Goal: Task Accomplishment & Management: Use online tool/utility

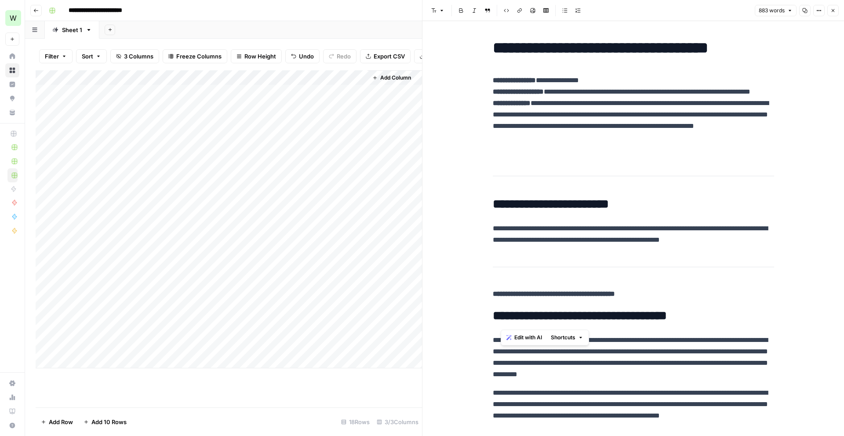
scroll to position [1294, 0]
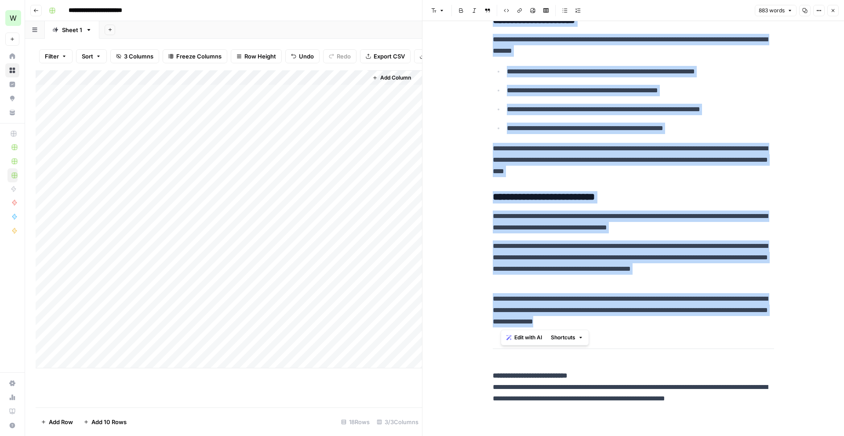
click at [73, 361] on div "Add Column" at bounding box center [229, 219] width 386 height 298
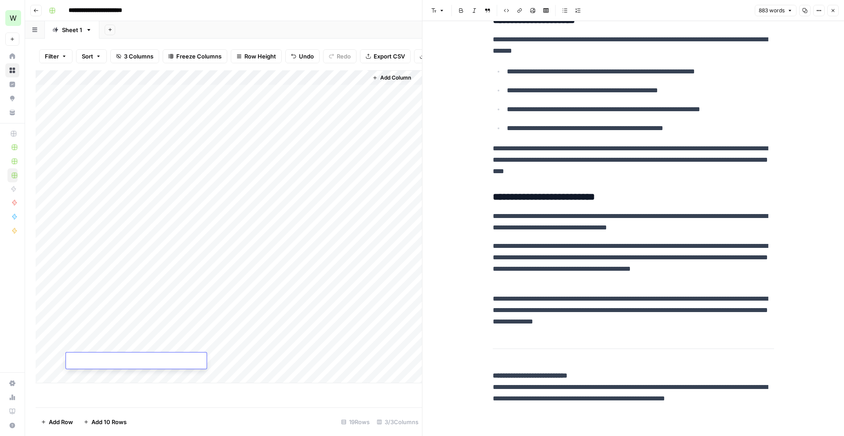
type textarea "**********"
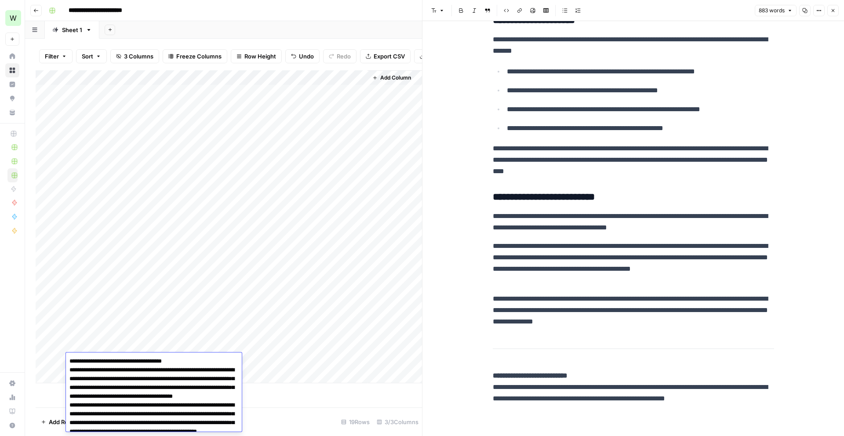
scroll to position [1384, 0]
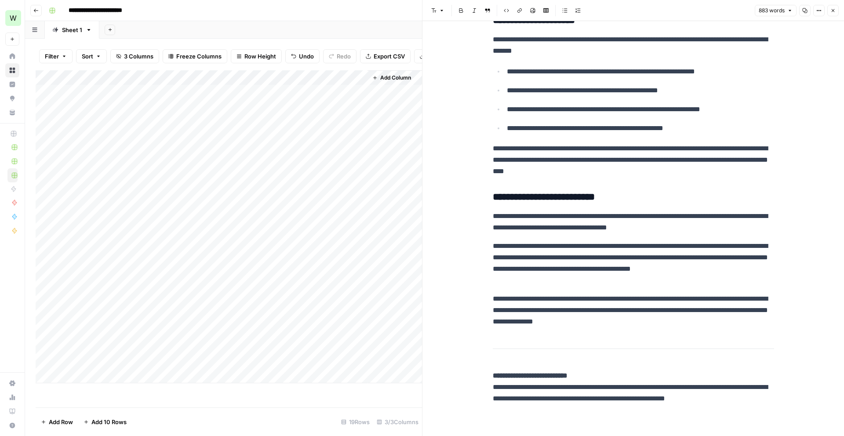
click at [270, 395] on div "Add Column" at bounding box center [229, 238] width 386 height 337
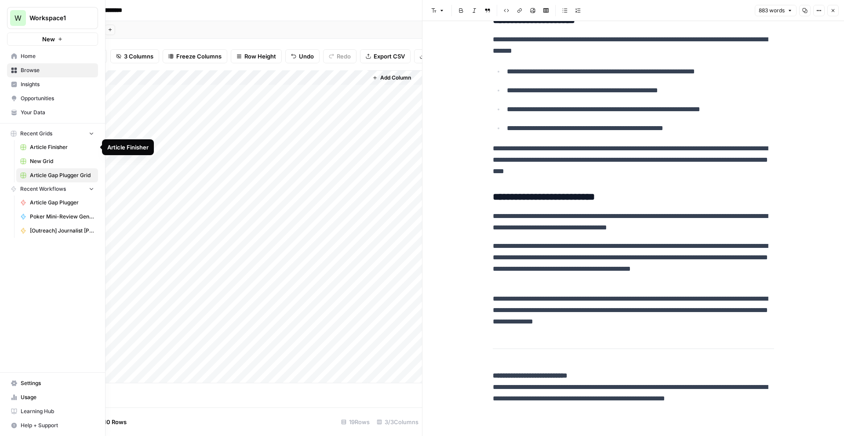
click at [39, 148] on span "Article Finisher" at bounding box center [62, 147] width 64 height 8
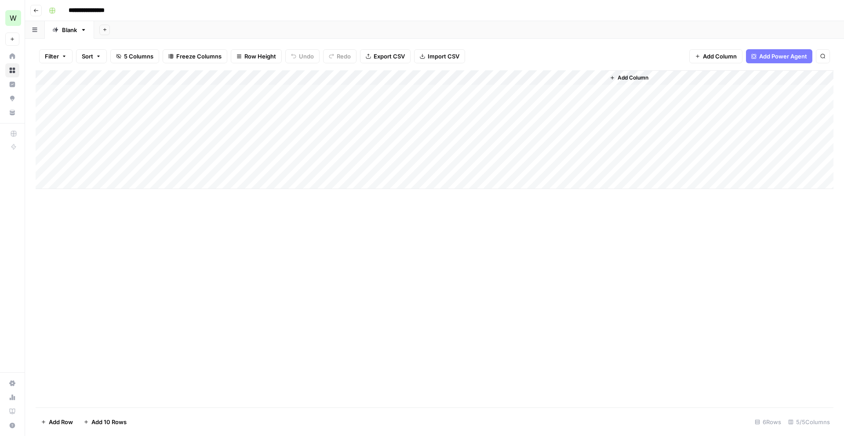
click at [128, 182] on div "Add Column" at bounding box center [435, 129] width 798 height 119
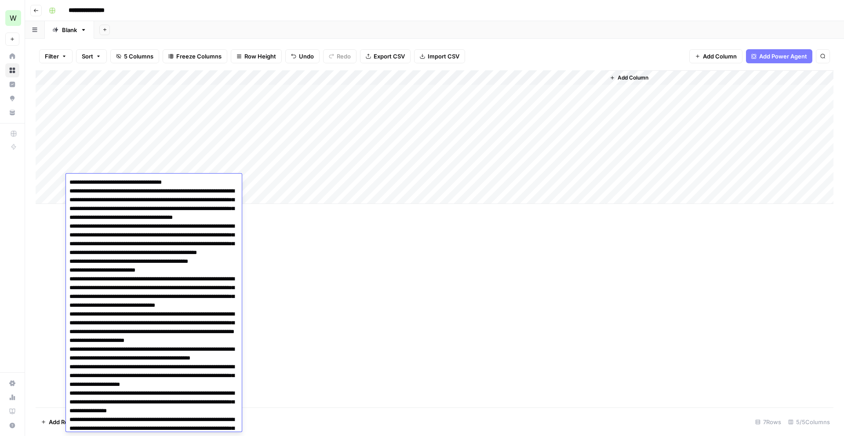
type textarea "**********"
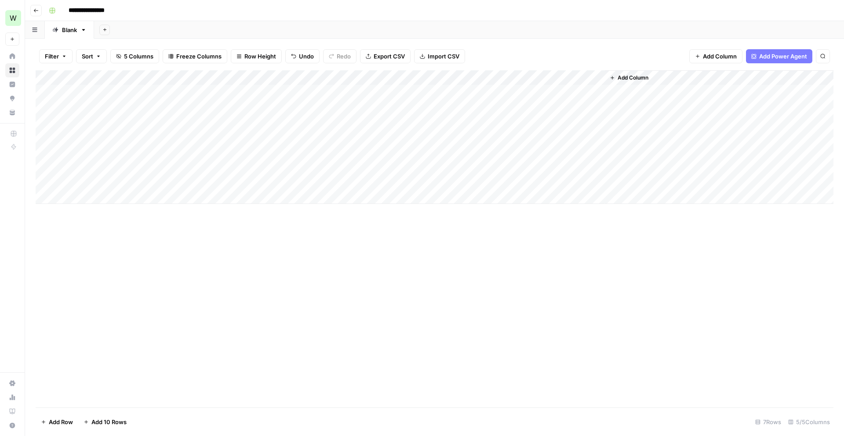
click at [257, 205] on div "Add Column" at bounding box center [435, 238] width 798 height 337
click at [261, 169] on div "Add Column" at bounding box center [435, 137] width 798 height 134
drag, startPoint x: 319, startPoint y: 172, endPoint x: 317, endPoint y: 188, distance: 15.5
click at [317, 188] on div "Add Column" at bounding box center [435, 137] width 798 height 134
click at [380, 180] on div "Add Column" at bounding box center [435, 137] width 798 height 134
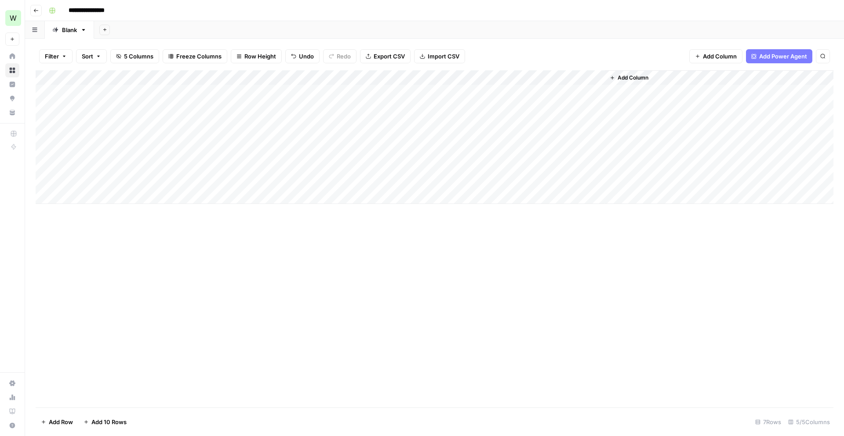
click at [349, 186] on div "Add Column" at bounding box center [435, 137] width 798 height 134
type textarea "**********"
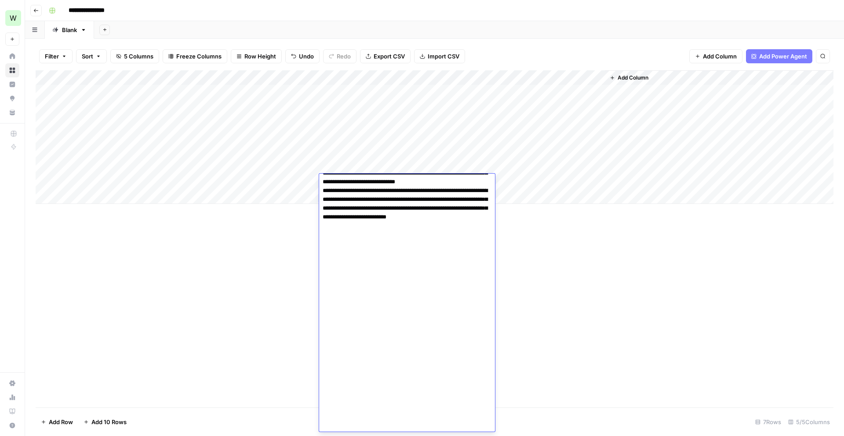
click at [238, 256] on div "Add Column" at bounding box center [435, 238] width 798 height 337
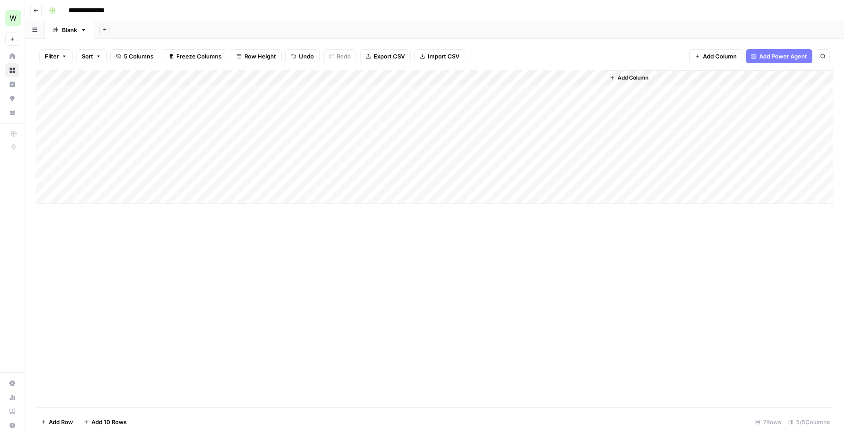
click at [157, 179] on div "Add Column" at bounding box center [435, 137] width 798 height 134
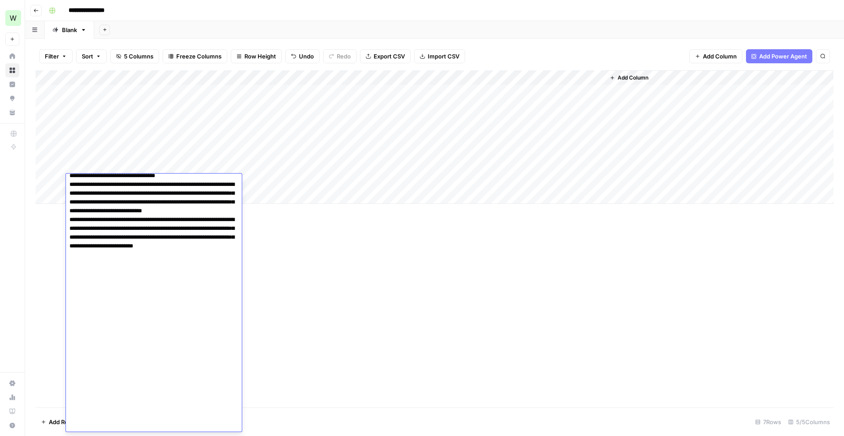
scroll to position [1208, 0]
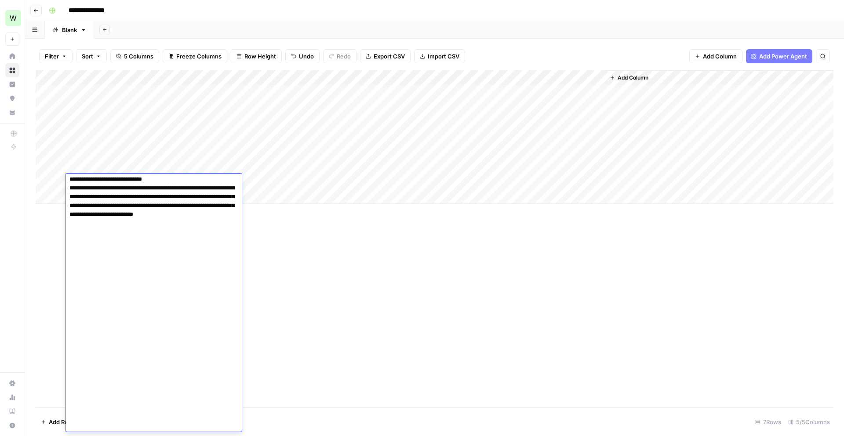
drag, startPoint x: 70, startPoint y: 191, endPoint x: 124, endPoint y: 436, distance: 250.7
click at [124, 436] on body "**********" at bounding box center [422, 218] width 844 height 436
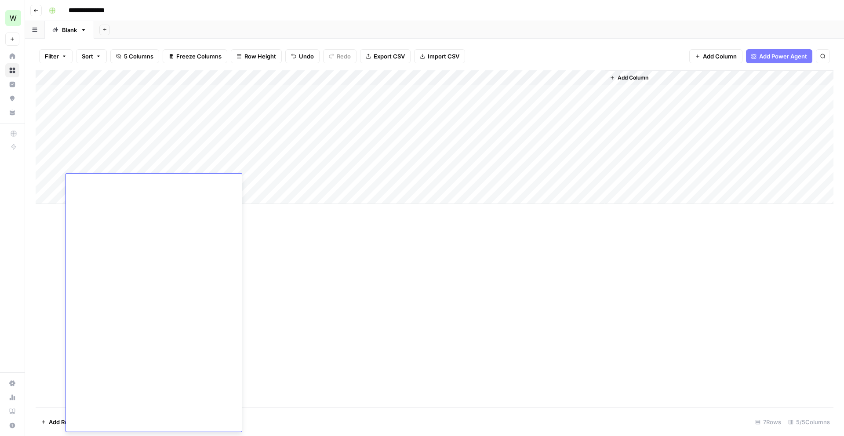
scroll to position [0, 0]
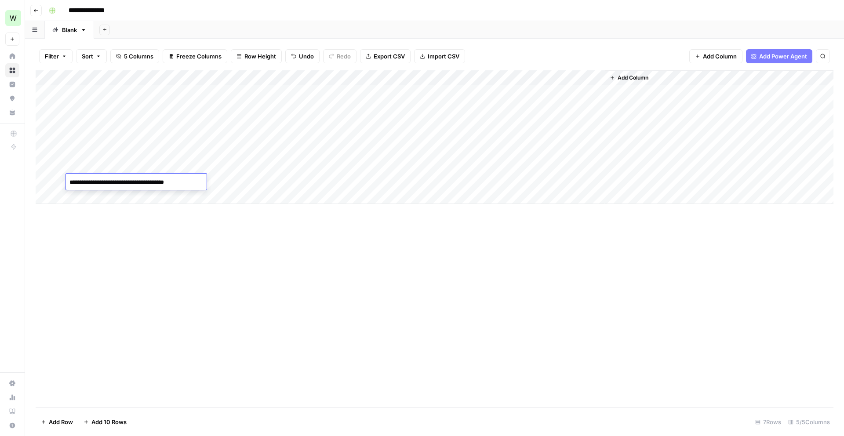
type textarea "**********"
click at [186, 342] on div "Add Column" at bounding box center [435, 238] width 798 height 337
click at [485, 179] on div "Add Column" at bounding box center [435, 137] width 798 height 134
click at [77, 197] on div "Add Column" at bounding box center [435, 137] width 798 height 134
click at [68, 233] on div "Add Column" at bounding box center [435, 238] width 798 height 337
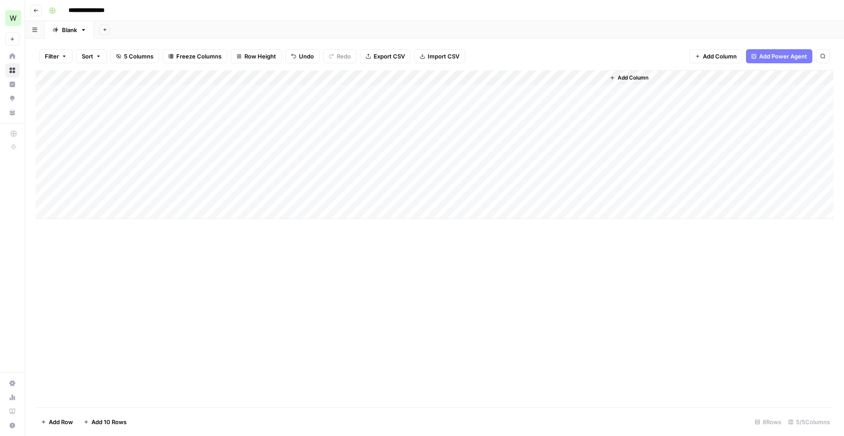
click at [138, 195] on div "Add Column" at bounding box center [435, 144] width 798 height 149
click at [134, 195] on textarea at bounding box center [136, 197] width 141 height 12
type textarea "**********"
click at [245, 201] on div "Add Column" at bounding box center [435, 144] width 798 height 149
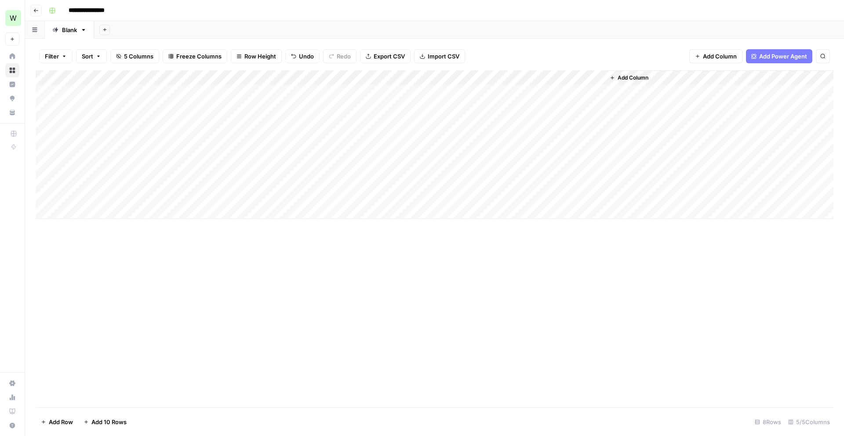
click at [276, 189] on div "Add Column" at bounding box center [435, 144] width 798 height 149
drag, startPoint x: 319, startPoint y: 188, endPoint x: 319, endPoint y: 198, distance: 10.6
click at [319, 198] on div "Add Column" at bounding box center [435, 144] width 798 height 149
click at [339, 200] on div "Add Column" at bounding box center [435, 144] width 798 height 149
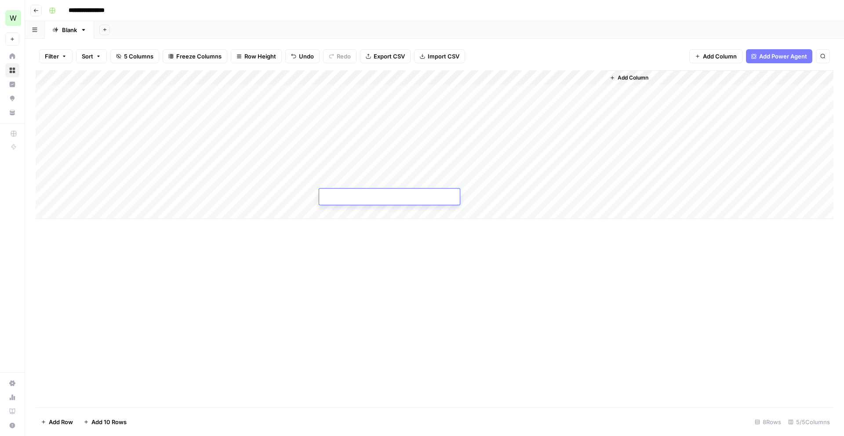
type textarea "**********"
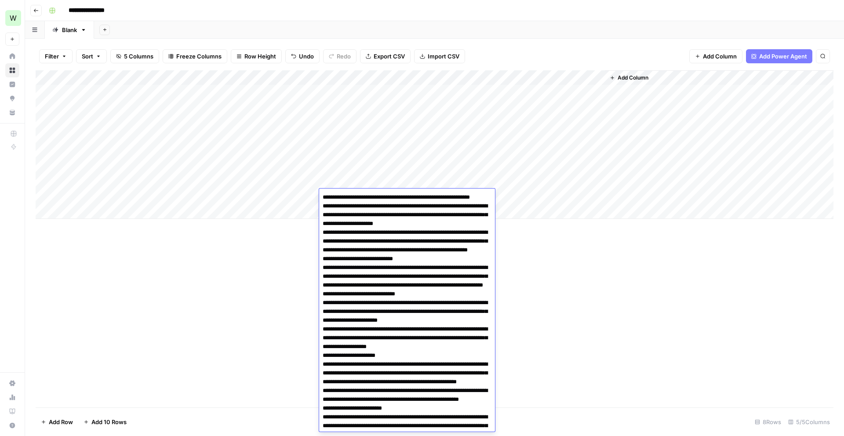
scroll to position [631, 0]
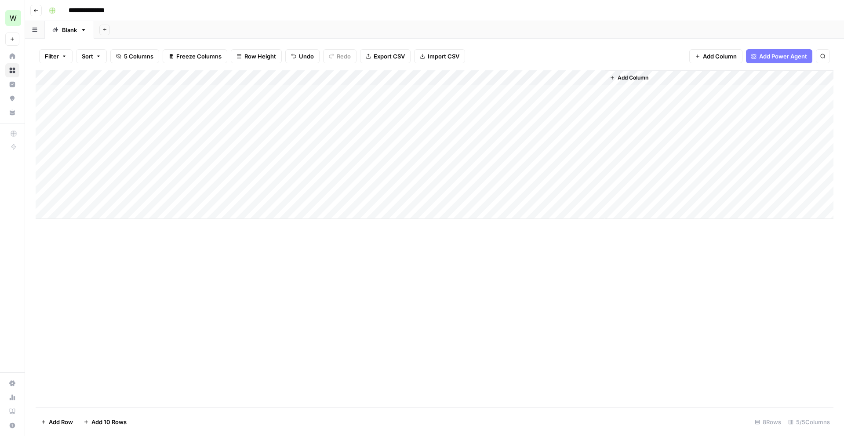
click at [484, 197] on div "Add Column" at bounding box center [435, 144] width 798 height 149
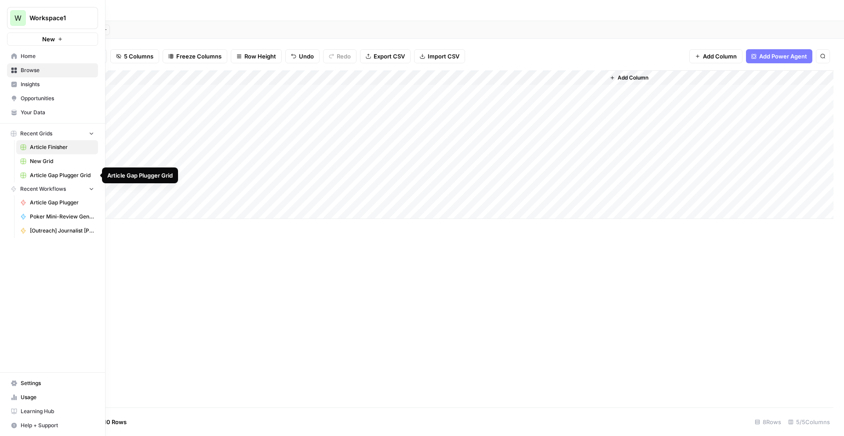
click at [50, 172] on span "Article Gap Plugger Grid" at bounding box center [62, 175] width 64 height 8
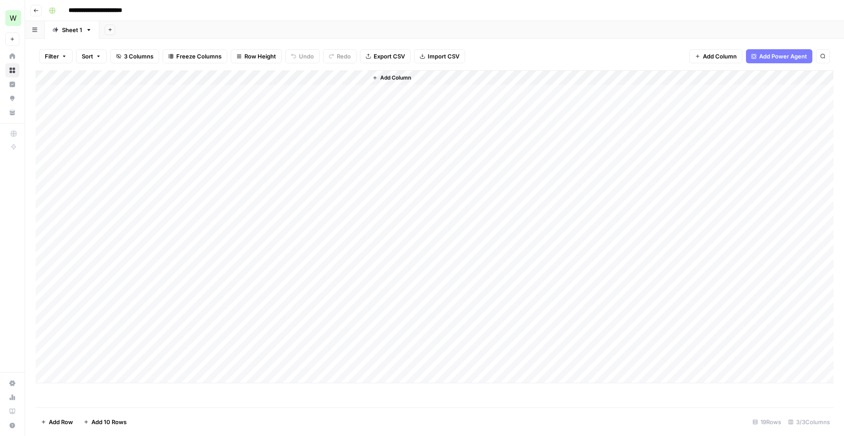
click at [125, 378] on div "Add Column" at bounding box center [435, 226] width 798 height 313
type textarea "**********"
click at [203, 361] on div "Add Column" at bounding box center [435, 234] width 798 height 328
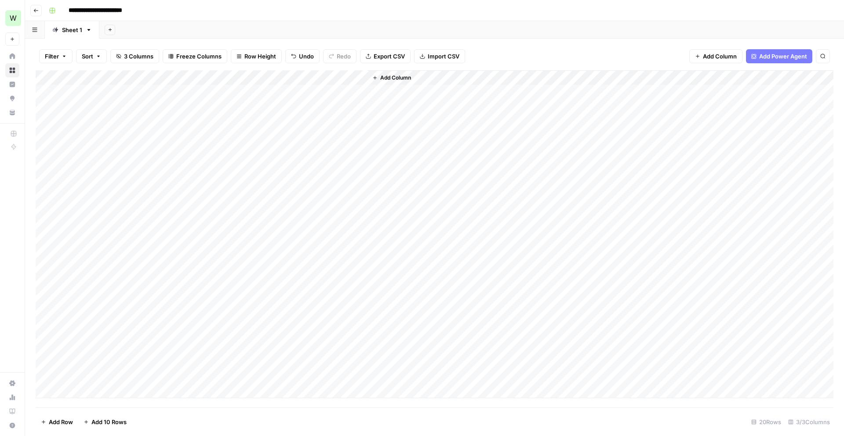
click at [239, 363] on div "Add Column" at bounding box center [435, 234] width 798 height 328
click at [240, 376] on div "Add Column" at bounding box center [435, 234] width 798 height 328
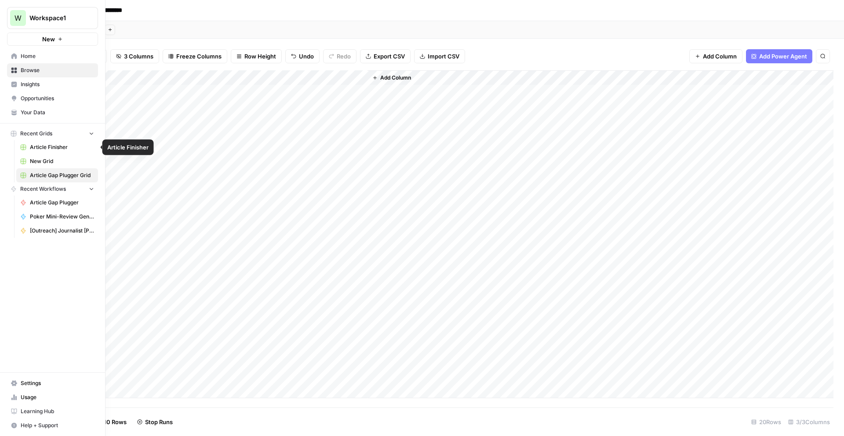
click at [47, 151] on span "Article Finisher" at bounding box center [62, 147] width 64 height 8
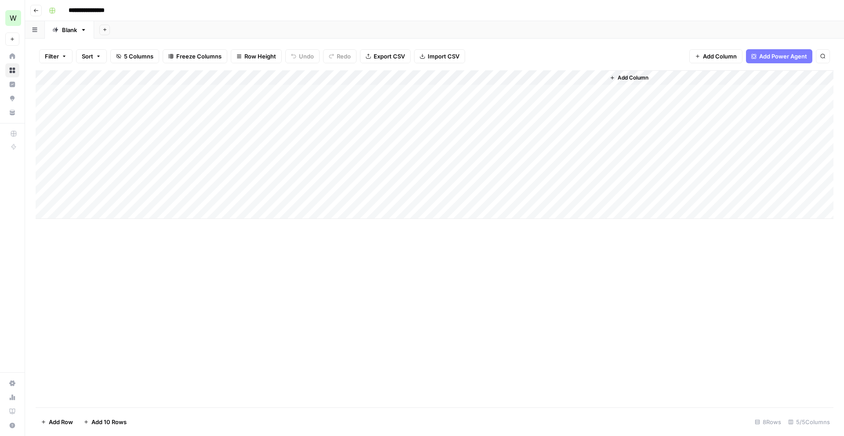
click at [594, 182] on div "Add Column" at bounding box center [435, 144] width 798 height 149
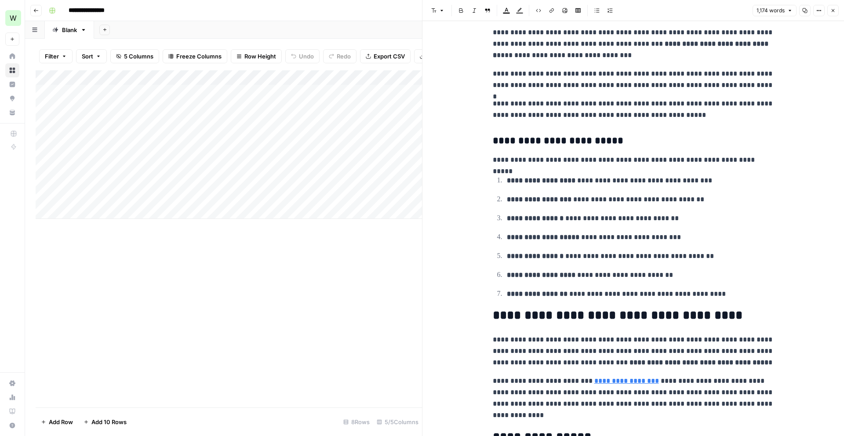
scroll to position [1845, 0]
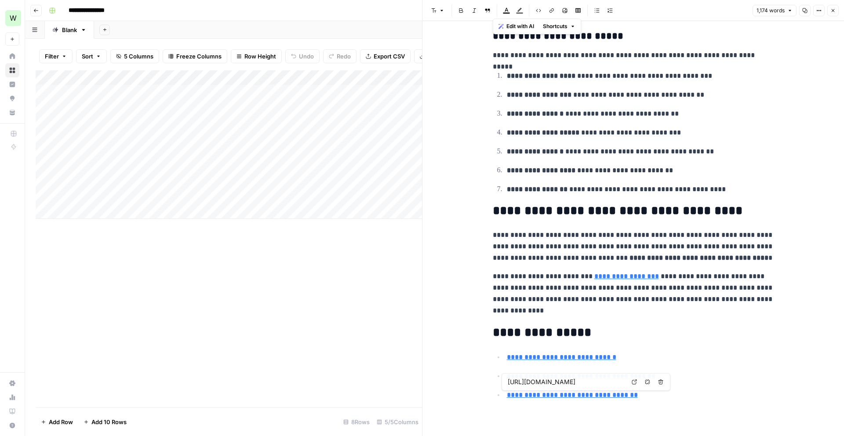
type input "[URL][DOMAIN_NAME]"
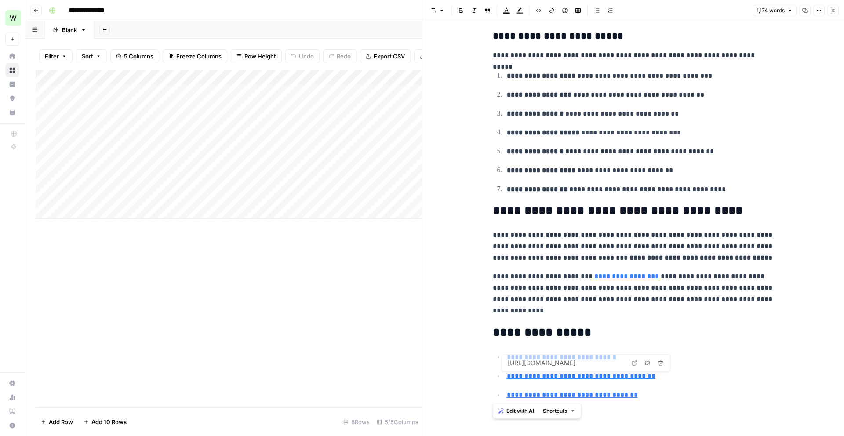
type input "[URL][DOMAIN_NAME]"
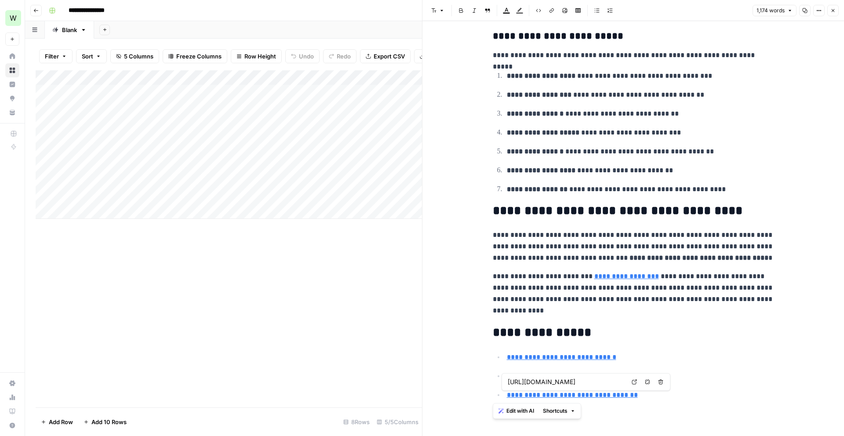
drag, startPoint x: 494, startPoint y: 100, endPoint x: 641, endPoint y: 393, distance: 327.0
copy div "**********"
click at [803, 10] on icon "button" at bounding box center [804, 10] width 5 height 5
click at [200, 244] on div "Add Column" at bounding box center [229, 238] width 386 height 337
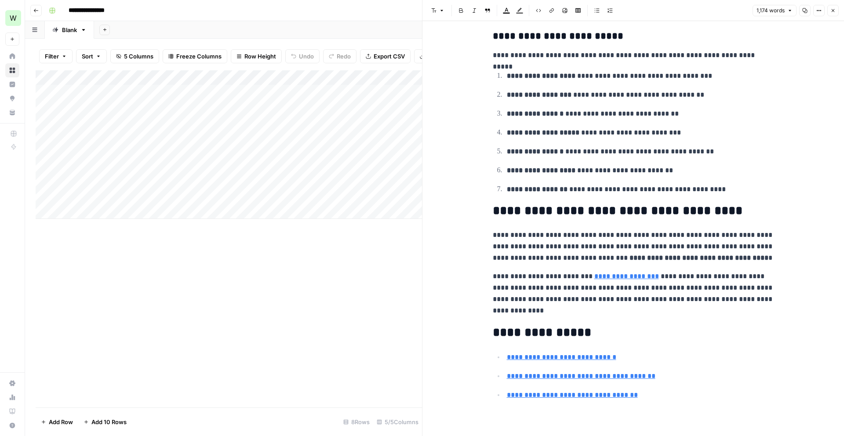
click at [344, 199] on div "Add Column" at bounding box center [229, 144] width 386 height 149
click at [836, 7] on button "Close" at bounding box center [832, 10] width 11 height 11
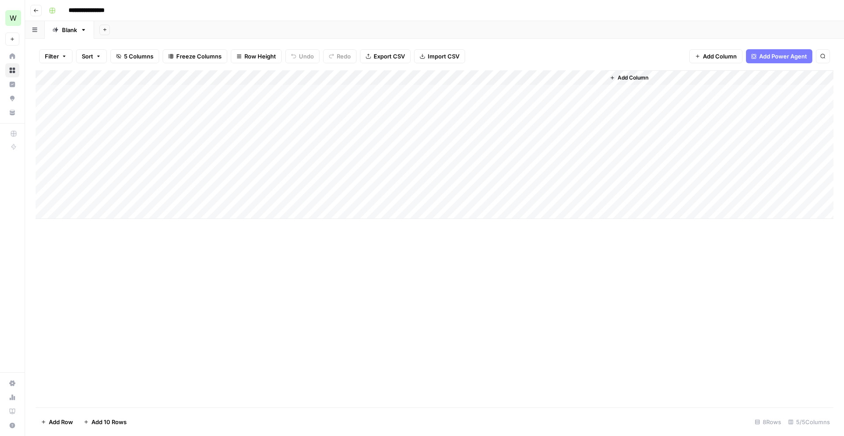
click at [594, 195] on div "Add Column" at bounding box center [435, 144] width 798 height 149
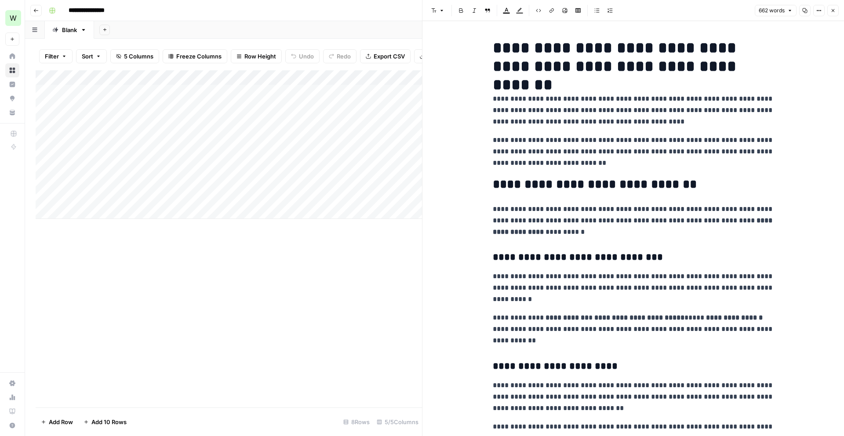
click at [805, 10] on icon "button" at bounding box center [804, 10] width 5 height 5
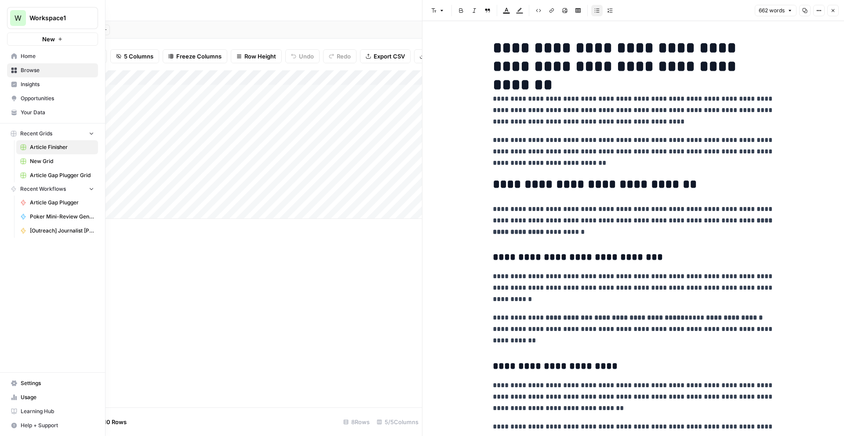
click at [33, 174] on span "Article Gap Plugger Grid" at bounding box center [62, 175] width 64 height 8
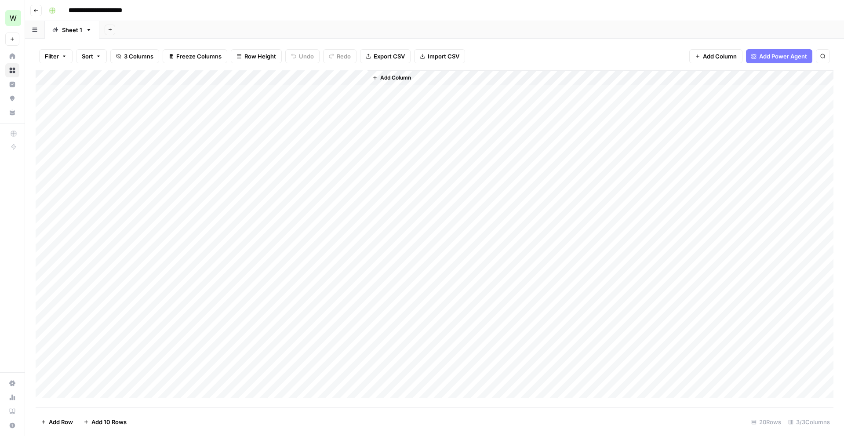
click at [360, 360] on div "Add Column" at bounding box center [435, 234] width 798 height 328
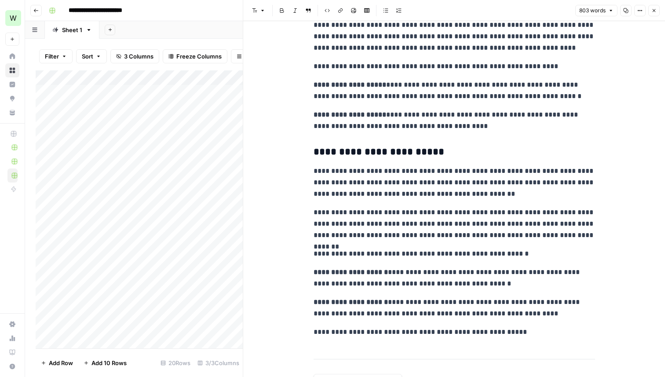
scroll to position [361, 0]
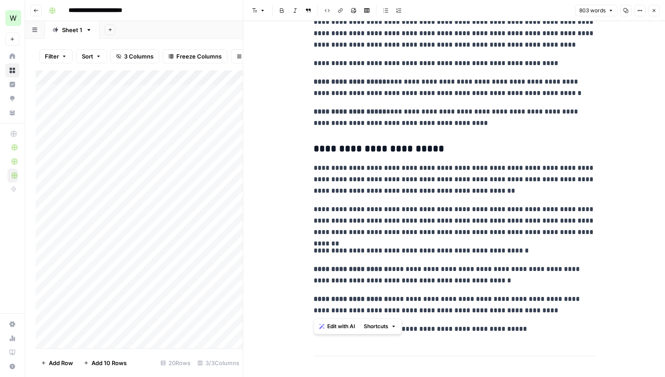
drag, startPoint x: 315, startPoint y: 141, endPoint x: 509, endPoint y: 310, distance: 257.1
copy div "**********"
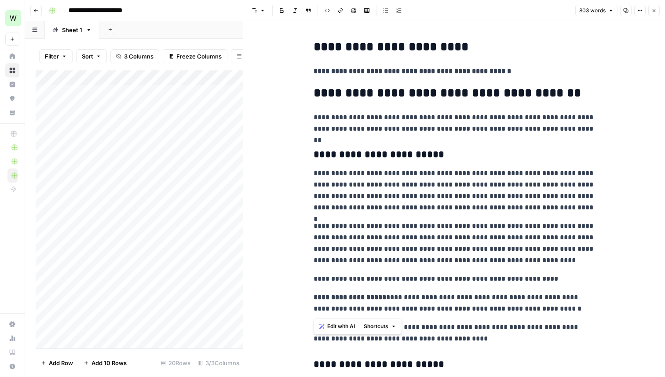
scroll to position [146, 0]
click at [656, 11] on icon "button" at bounding box center [653, 10] width 5 height 5
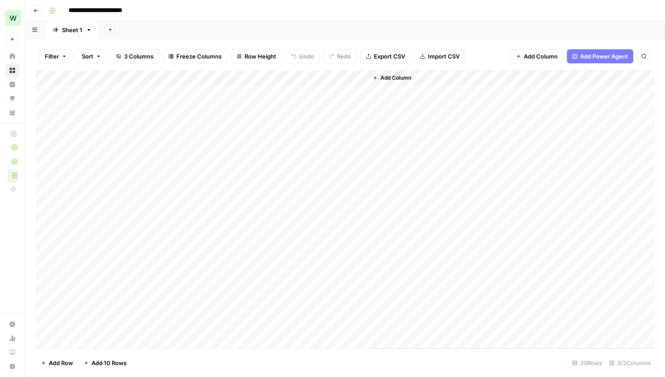
scroll to position [50, 0]
click at [358, 327] on div "Add Column" at bounding box center [345, 209] width 619 height 278
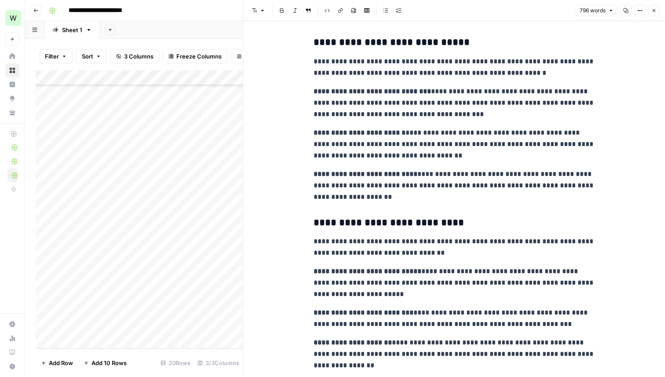
scroll to position [439, 0]
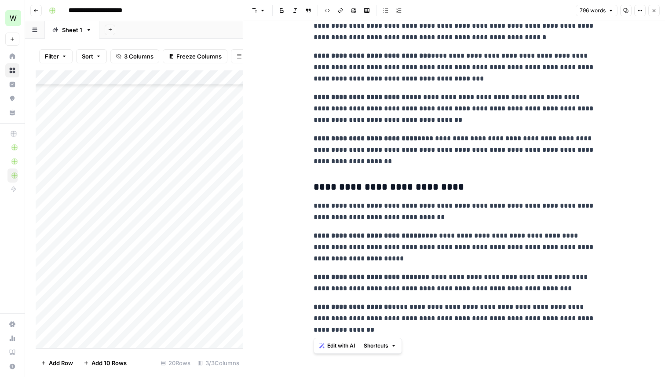
drag, startPoint x: 312, startPoint y: 133, endPoint x: 519, endPoint y: 335, distance: 288.9
copy div "**********"
